Goal: Use online tool/utility: Utilize a website feature to perform a specific function

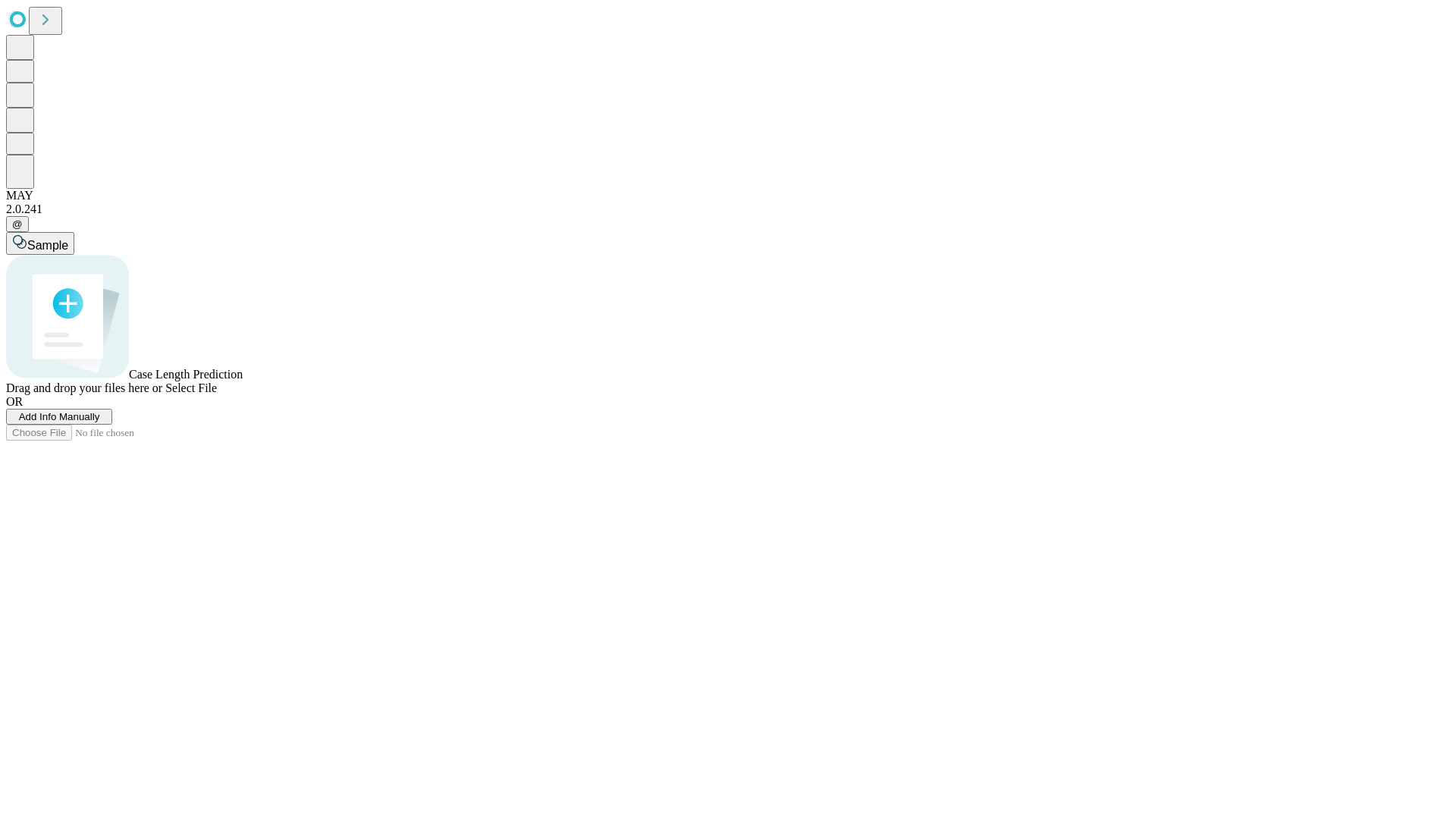
click at [100, 422] on span "Add Info Manually" at bounding box center [60, 416] width 81 height 11
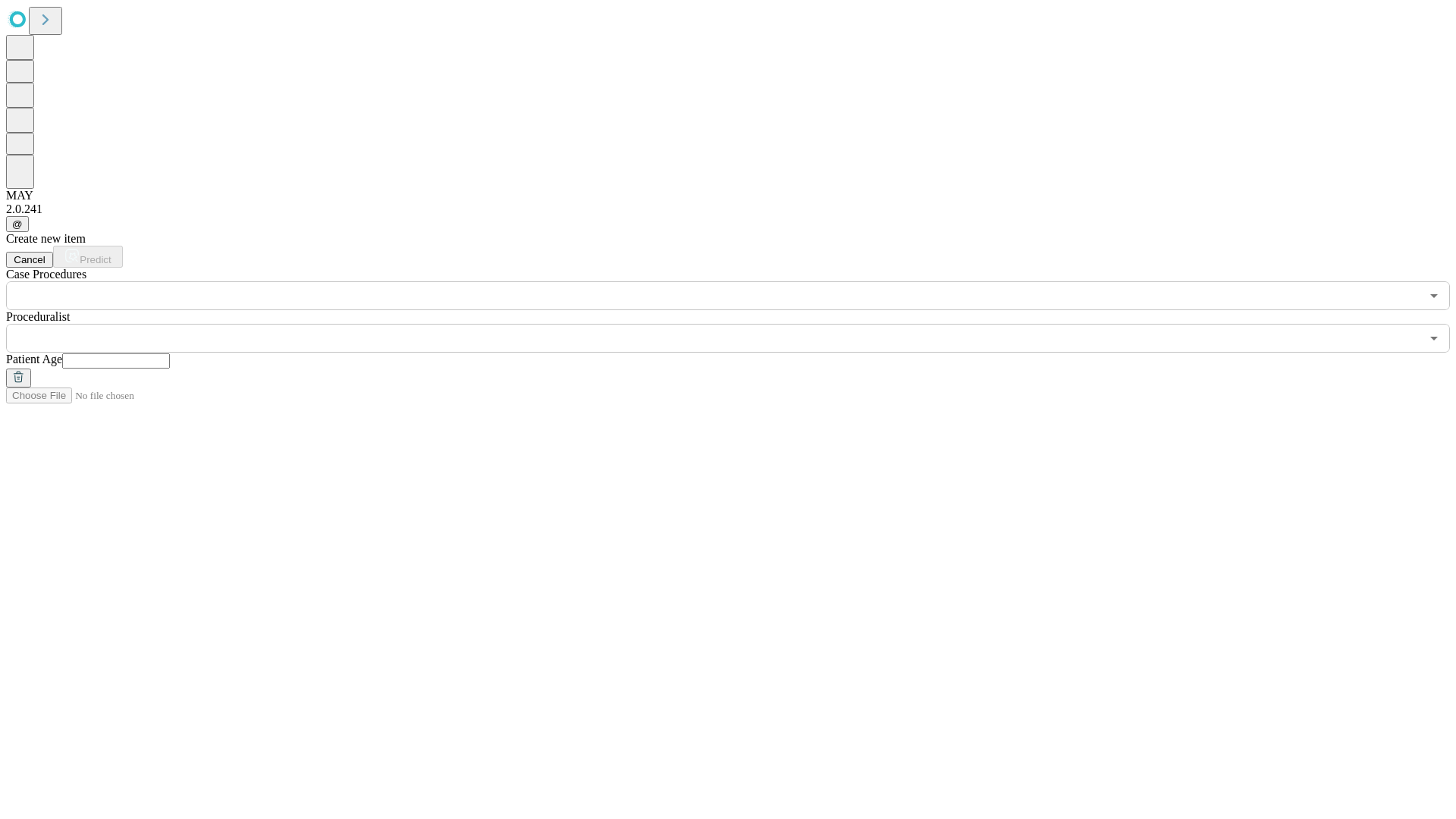
click at [170, 354] on input "text" at bounding box center [116, 361] width 107 height 15
type input "**"
click at [738, 324] on input "text" at bounding box center [712, 338] width 1414 height 29
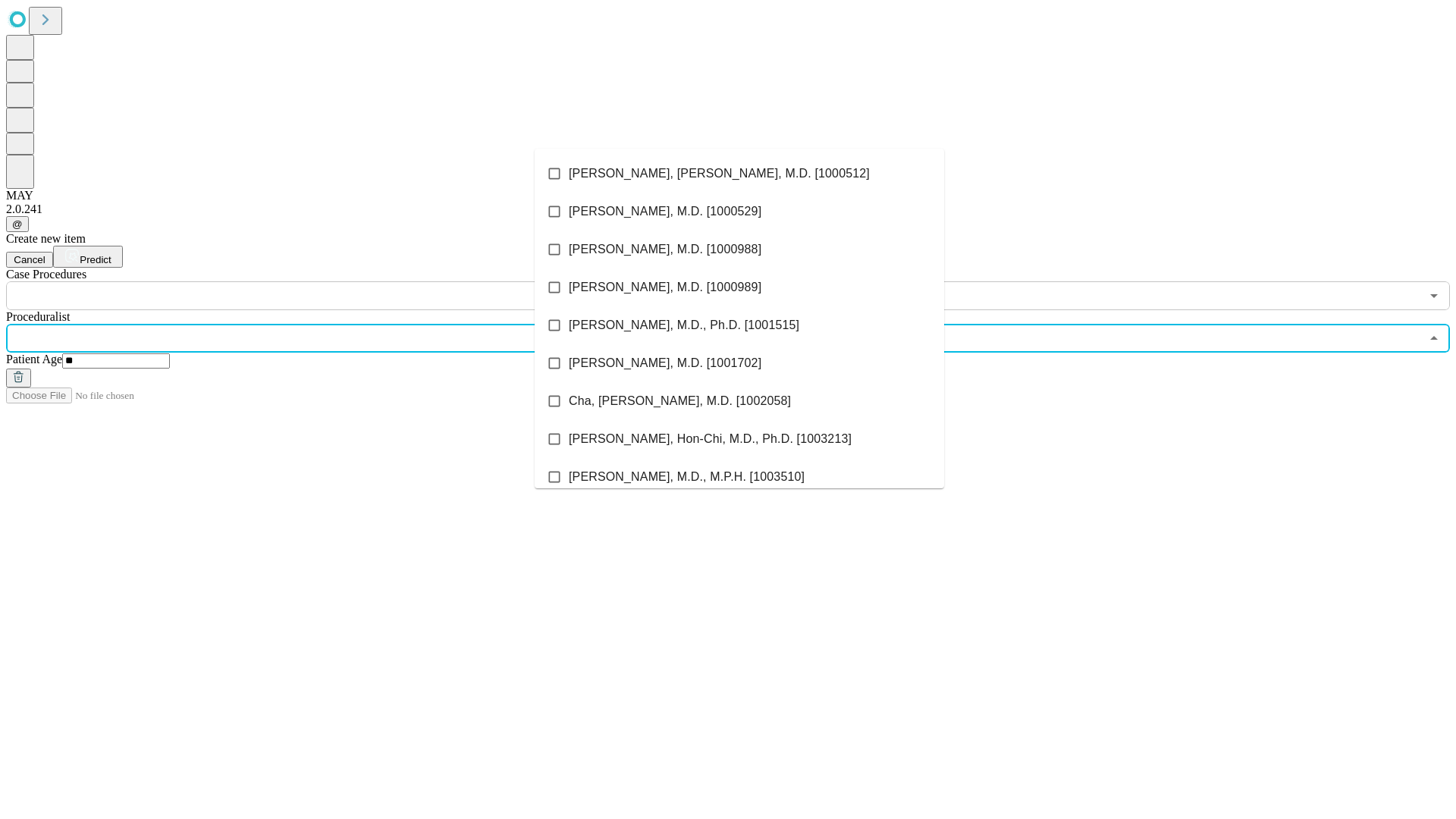
click at [739, 173] on li "[PERSON_NAME], [PERSON_NAME], M.D. [1000512]" at bounding box center [739, 173] width 409 height 38
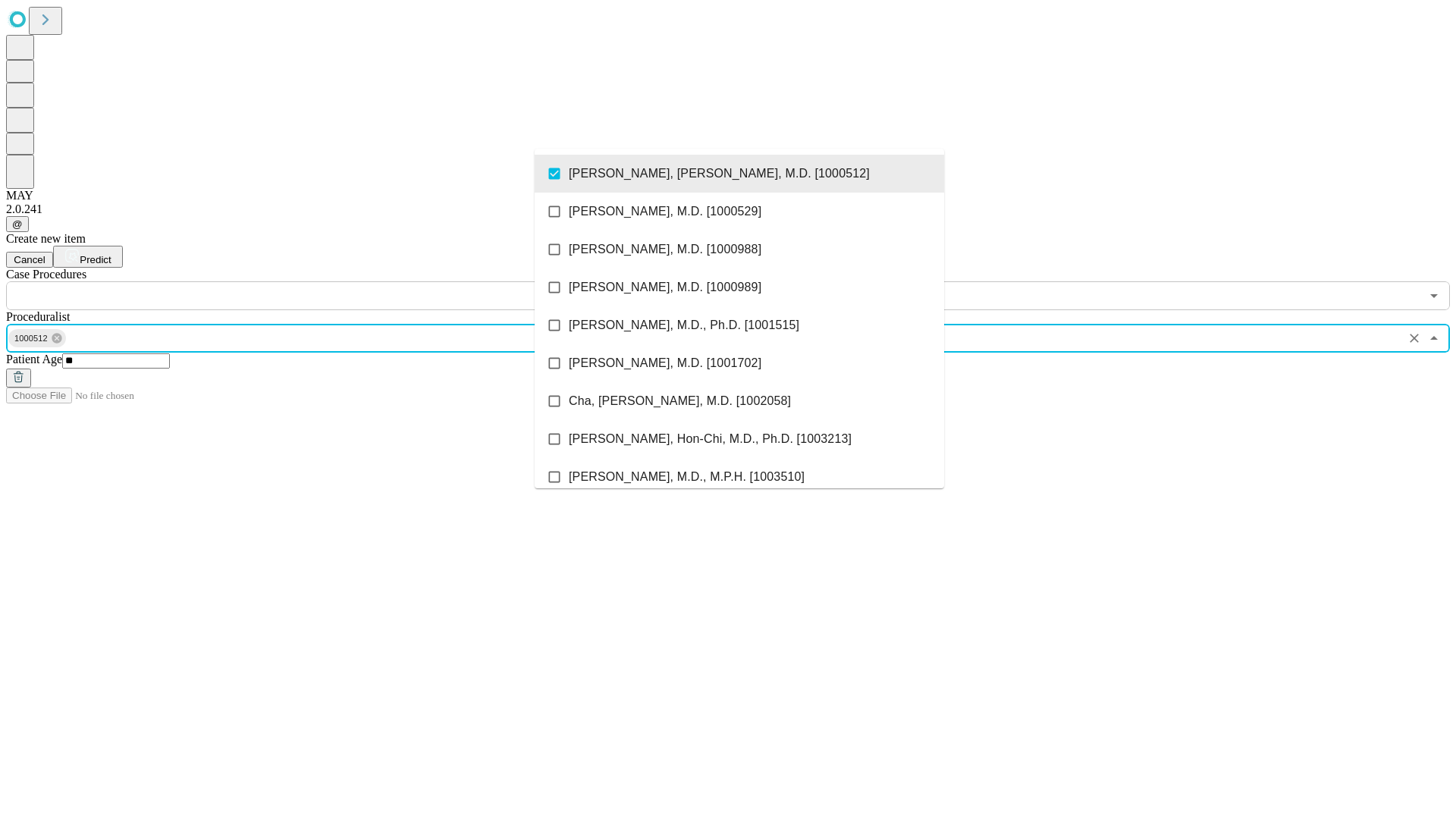
click at [318, 282] on input "text" at bounding box center [712, 296] width 1414 height 29
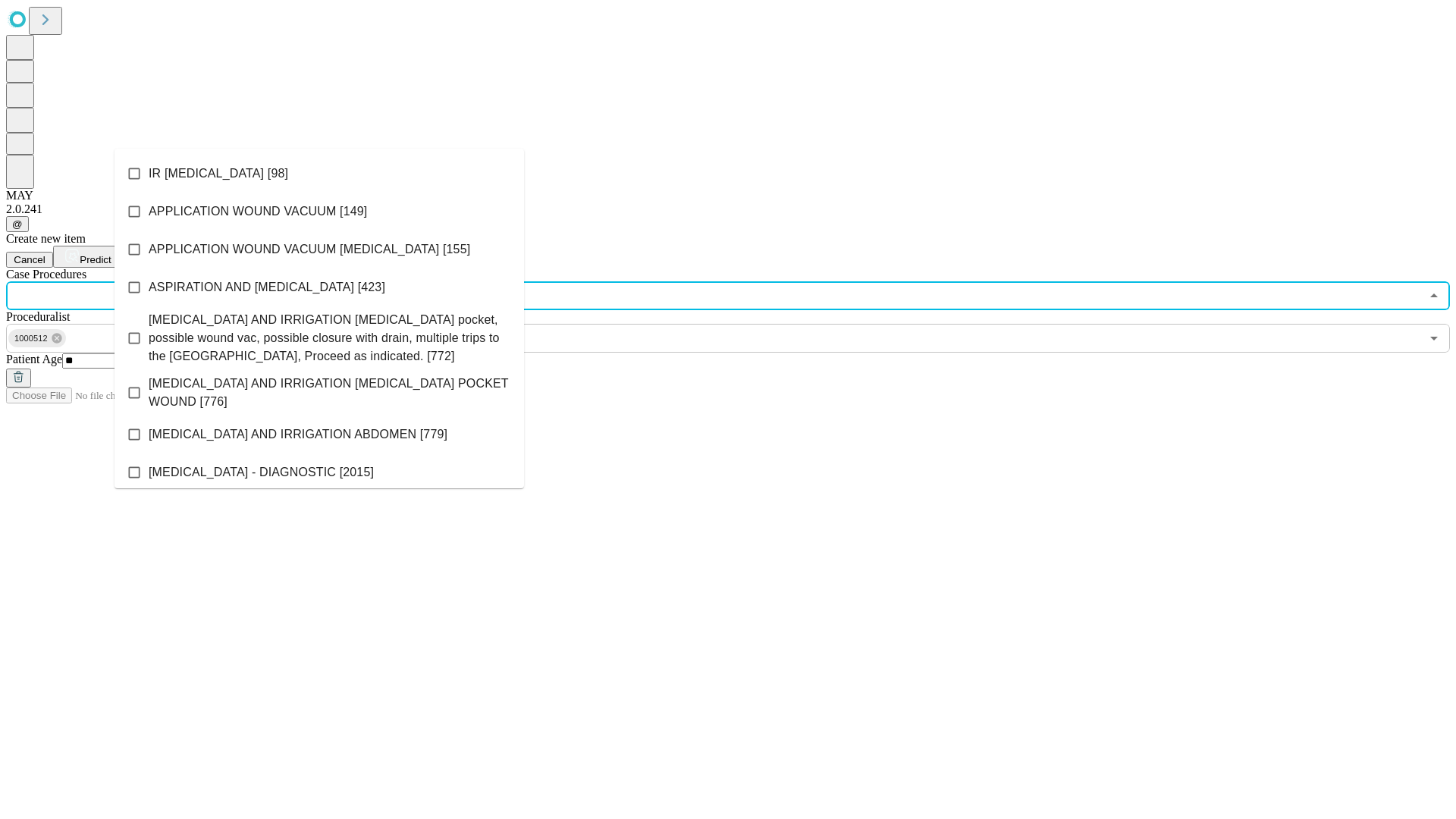
click at [319, 173] on li "IR [MEDICAL_DATA] [98]" at bounding box center [319, 173] width 409 height 38
click at [111, 254] on span "Predict" at bounding box center [95, 259] width 31 height 11
